Goal: Transaction & Acquisition: Obtain resource

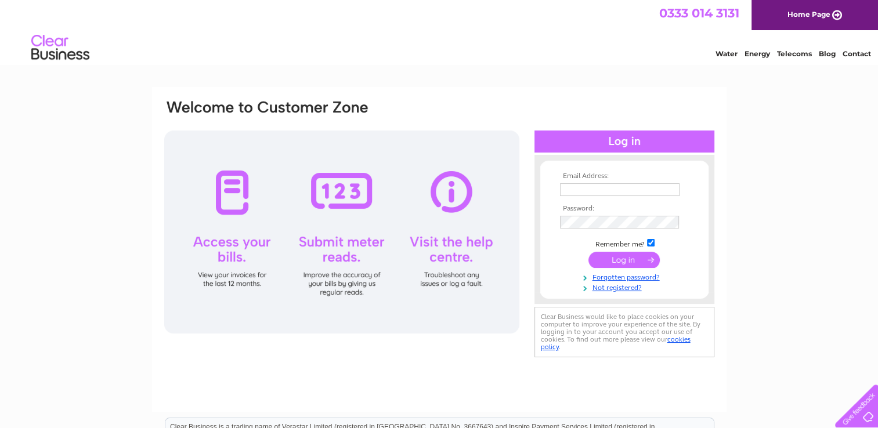
type input "auditors@wastedink.co.uk"
click at [616, 254] on input "submit" at bounding box center [623, 260] width 71 height 16
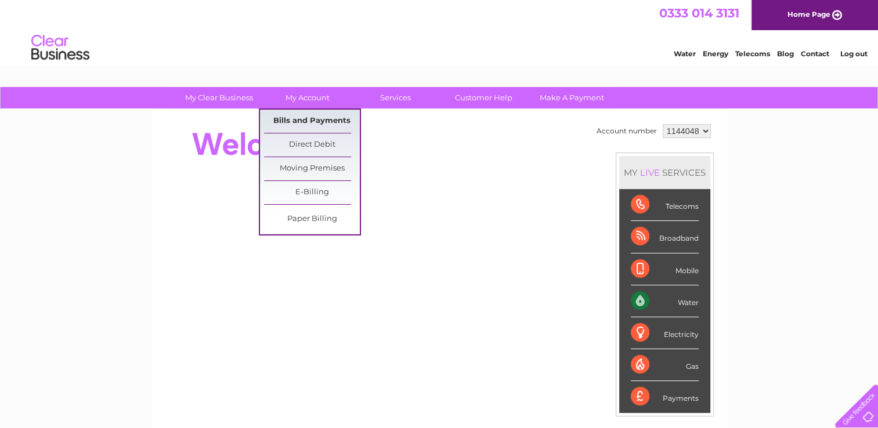
click at [307, 123] on link "Bills and Payments" at bounding box center [312, 121] width 96 height 23
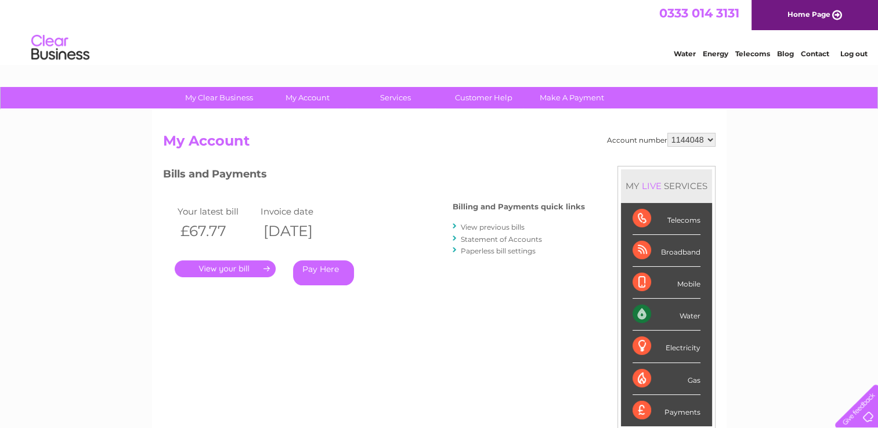
click at [244, 266] on link "." at bounding box center [225, 269] width 101 height 17
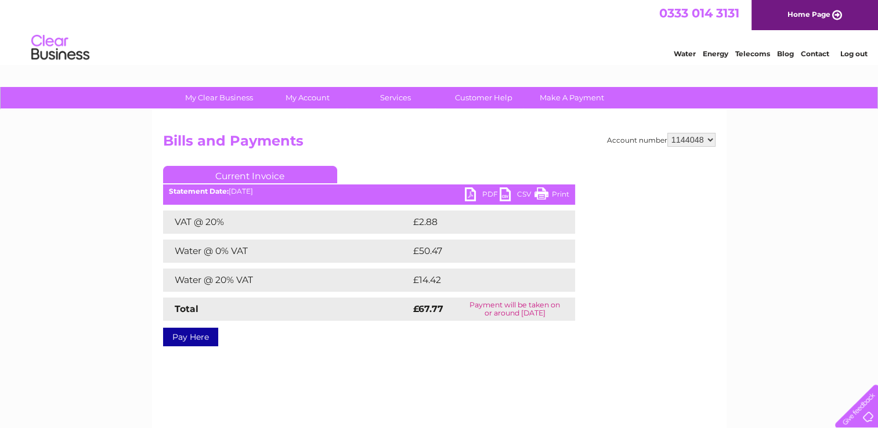
click at [476, 196] on link "PDF" at bounding box center [482, 195] width 35 height 17
